Goal: Find specific page/section

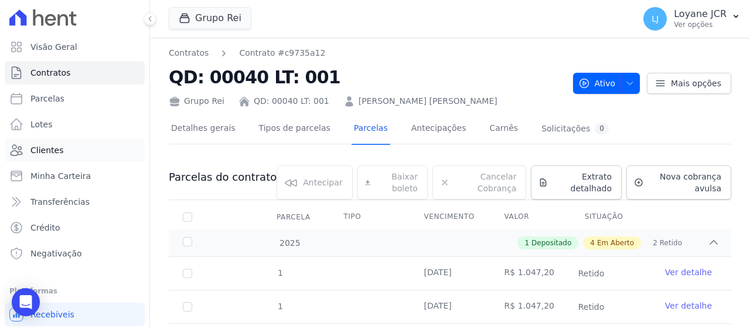
click at [70, 152] on link "Clientes" at bounding box center [75, 149] width 140 height 23
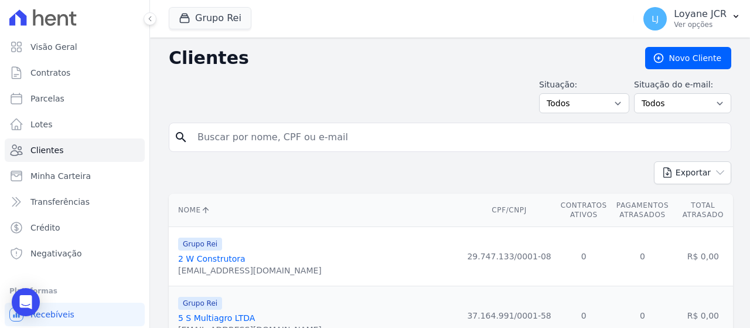
click at [364, 139] on input "search" at bounding box center [458, 136] width 536 height 23
paste input "751.974.721-20"
type input "751.974.721-20"
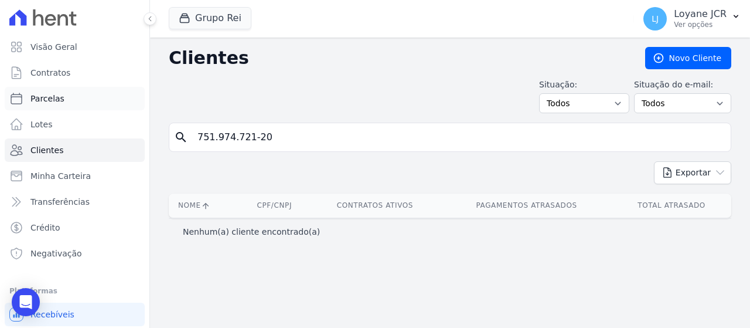
drag, startPoint x: -43, startPoint y: 93, endPoint x: 131, endPoint y: 109, distance: 175.3
click at [0, 93] on html "Visão Geral Contratos [GEOGRAPHIC_DATA] Lotes Clientes Minha Carteira Transferê…" at bounding box center [375, 164] width 750 height 328
paste input "837.241.412"
type input "837.241.412-20"
